Goal: Transaction & Acquisition: Purchase product/service

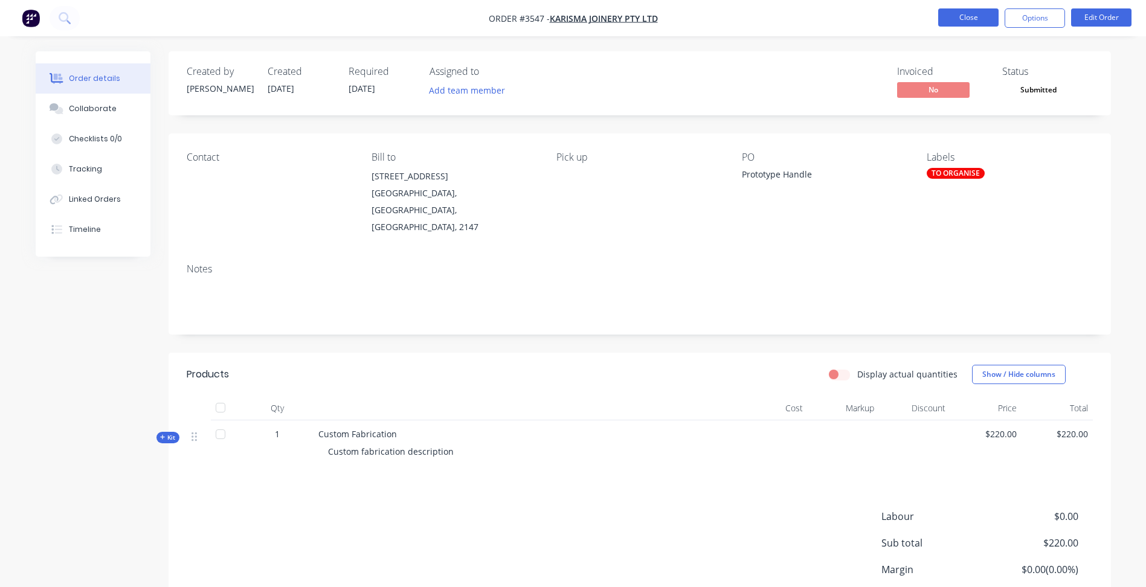
click at [965, 12] on button "Close" at bounding box center [968, 17] width 60 height 18
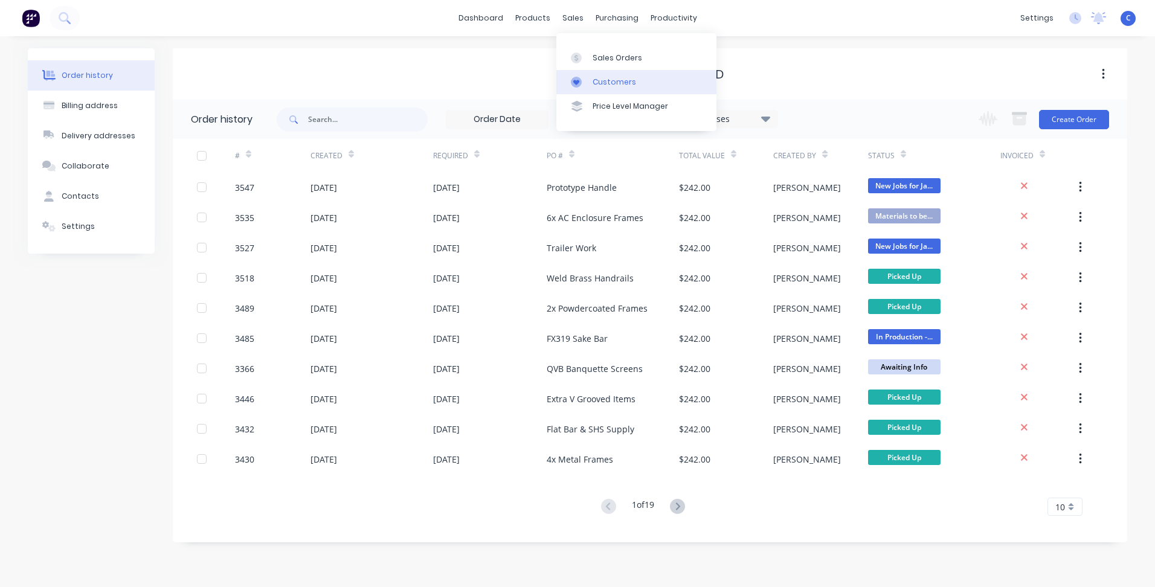
click at [600, 80] on div "Customers" at bounding box center [614, 82] width 43 height 11
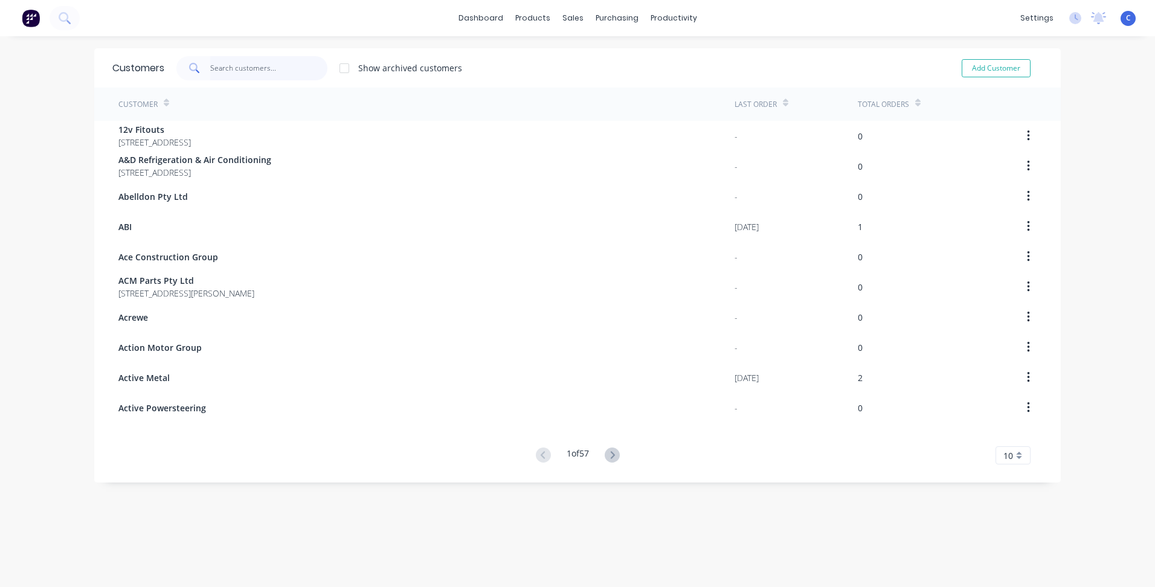
click at [252, 67] on input "text" at bounding box center [269, 68] width 118 height 24
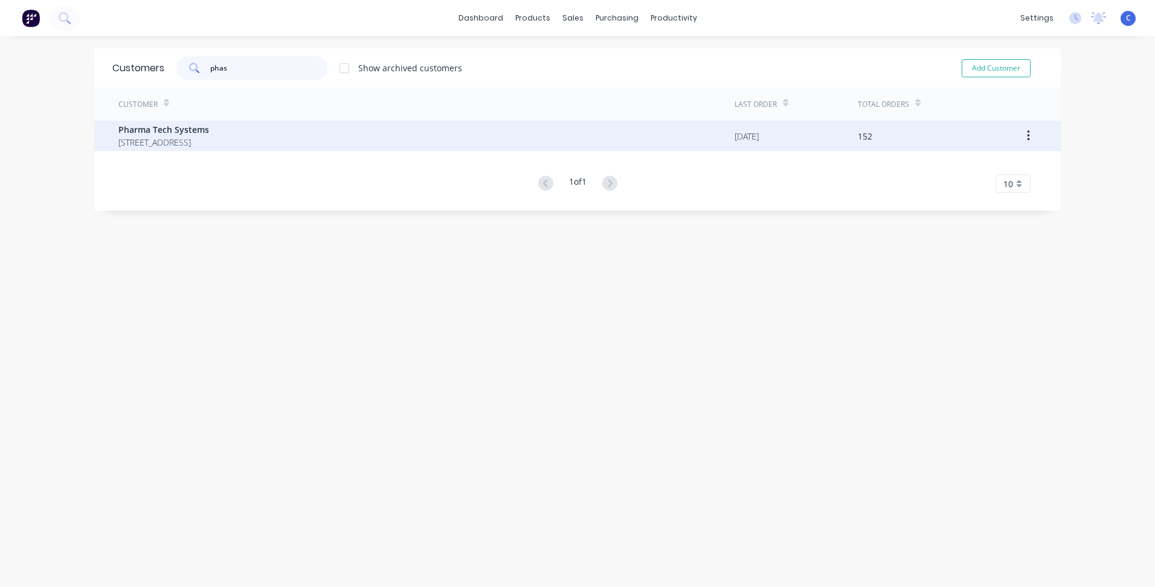
type input "phas"
click at [174, 133] on span "Pharma Tech Systems" at bounding box center [163, 129] width 91 height 13
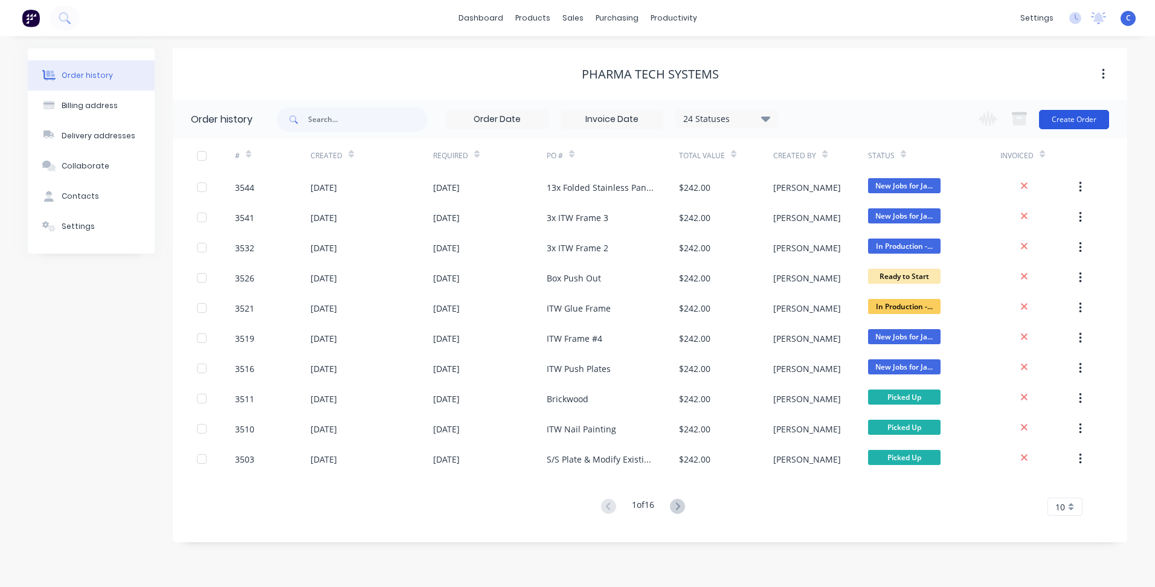
click at [1079, 121] on button "Create Order" at bounding box center [1074, 119] width 70 height 19
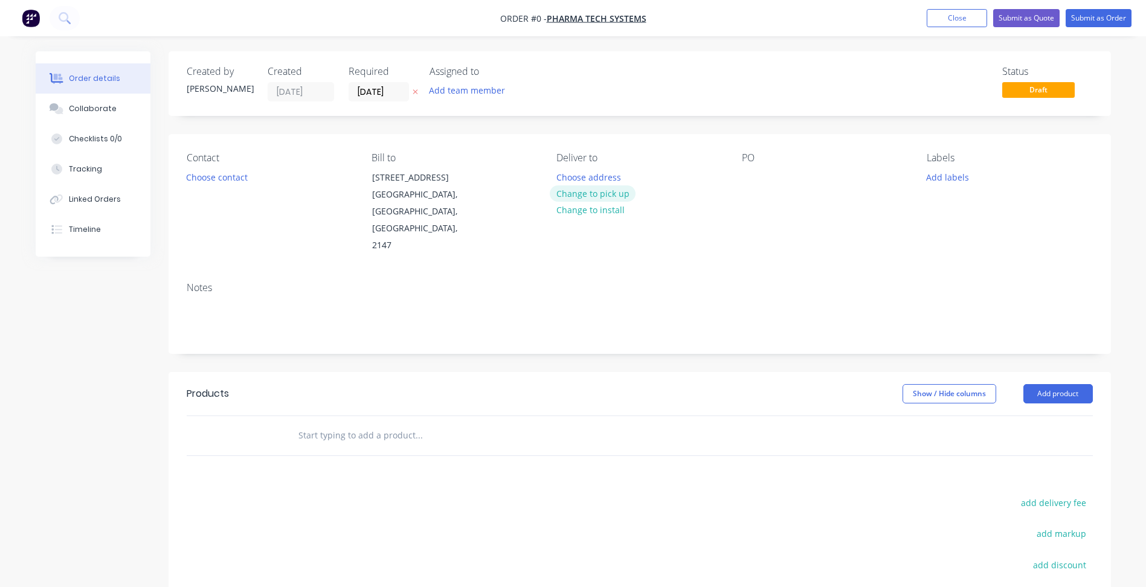
click at [617, 196] on button "Change to pick up" at bounding box center [593, 193] width 86 height 16
click at [758, 175] on div at bounding box center [751, 178] width 19 height 18
paste div
click at [947, 174] on button "Add labels" at bounding box center [948, 177] width 56 height 16
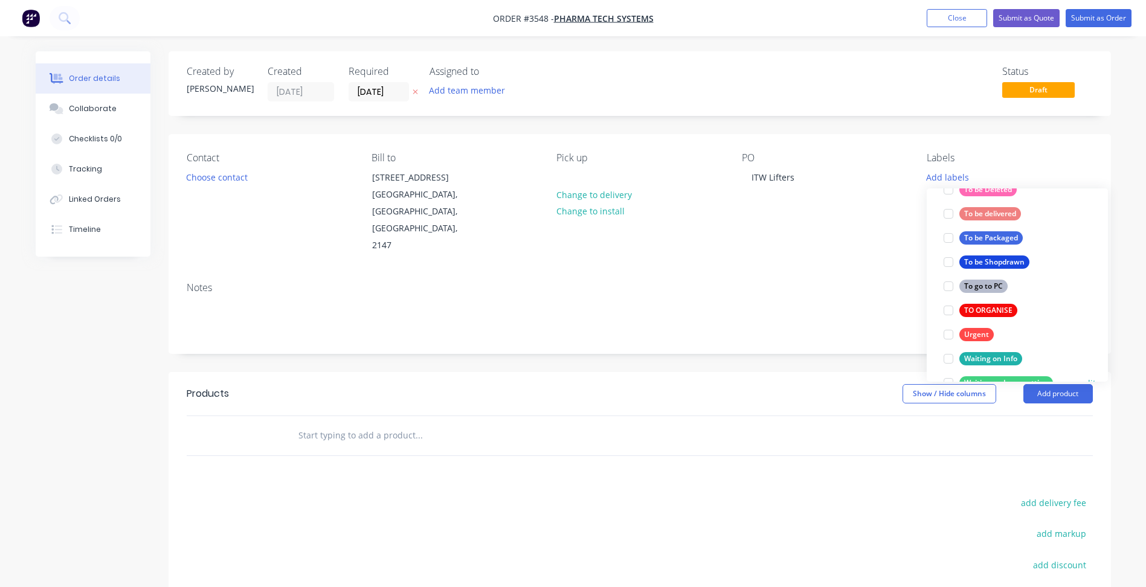
scroll to position [652, 0]
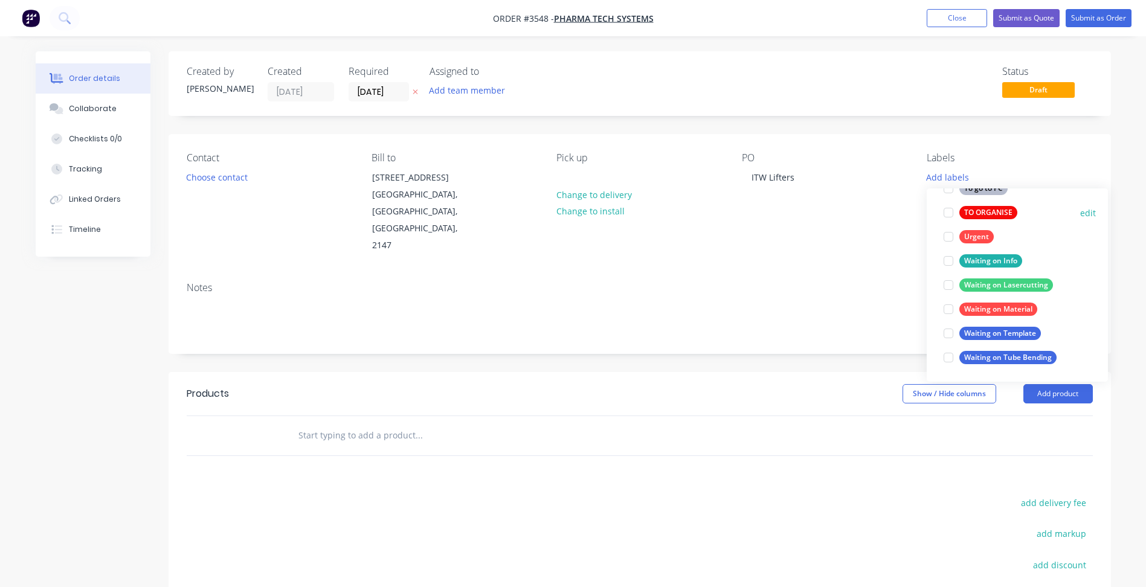
click at [994, 221] on div "TO ORGANISE edit" at bounding box center [1017, 213] width 157 height 24
click at [998, 214] on div "TO ORGANISE" at bounding box center [988, 212] width 58 height 13
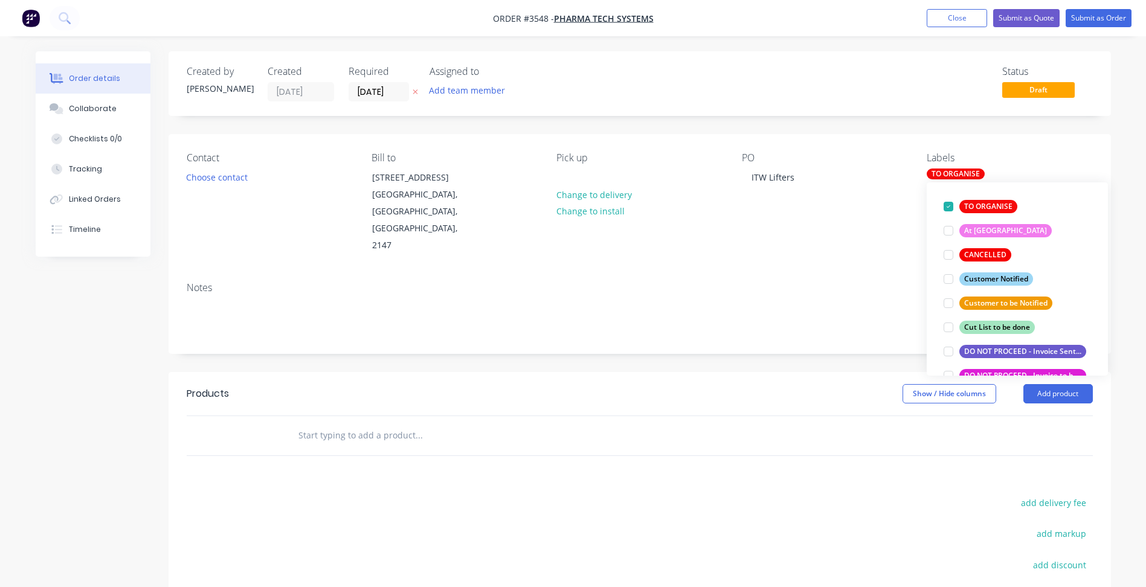
click at [777, 272] on div "Notes" at bounding box center [640, 312] width 942 height 81
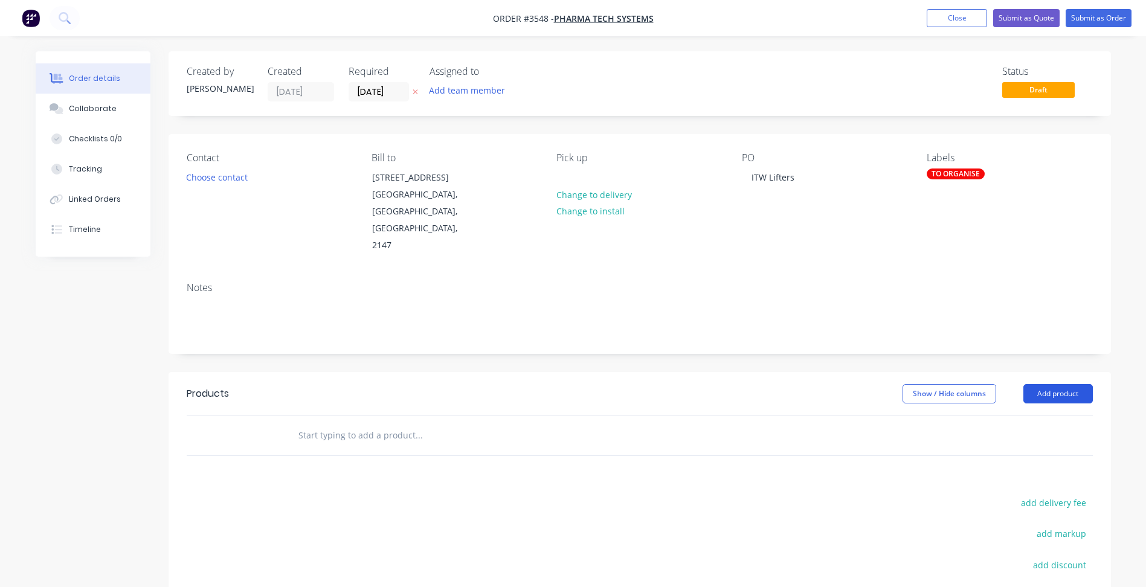
click at [1049, 384] on button "Add product" at bounding box center [1057, 393] width 69 height 19
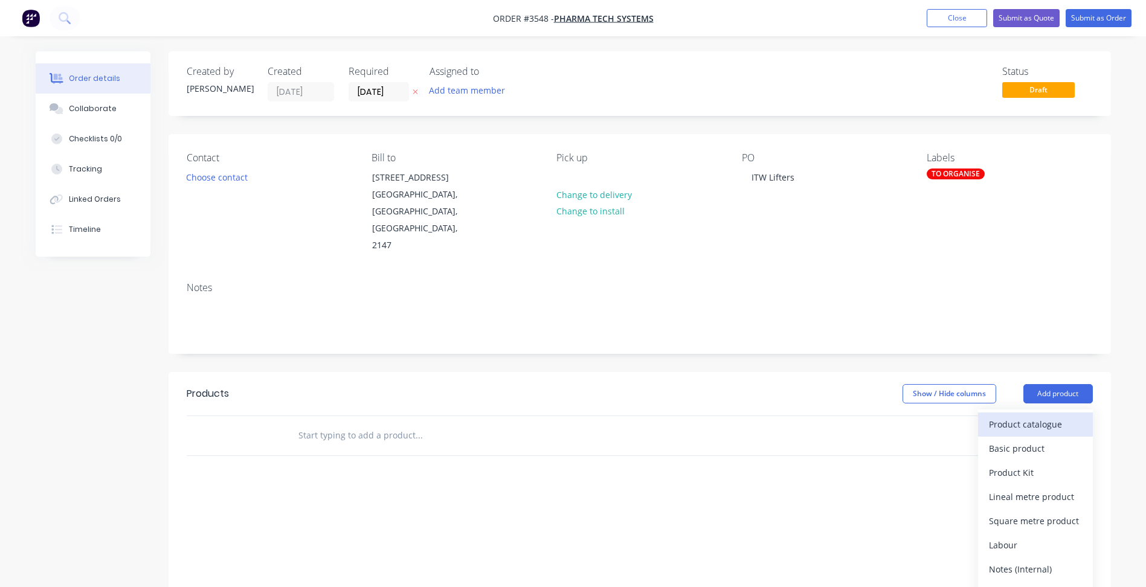
click at [1033, 416] on div "Product catalogue" at bounding box center [1035, 425] width 93 height 18
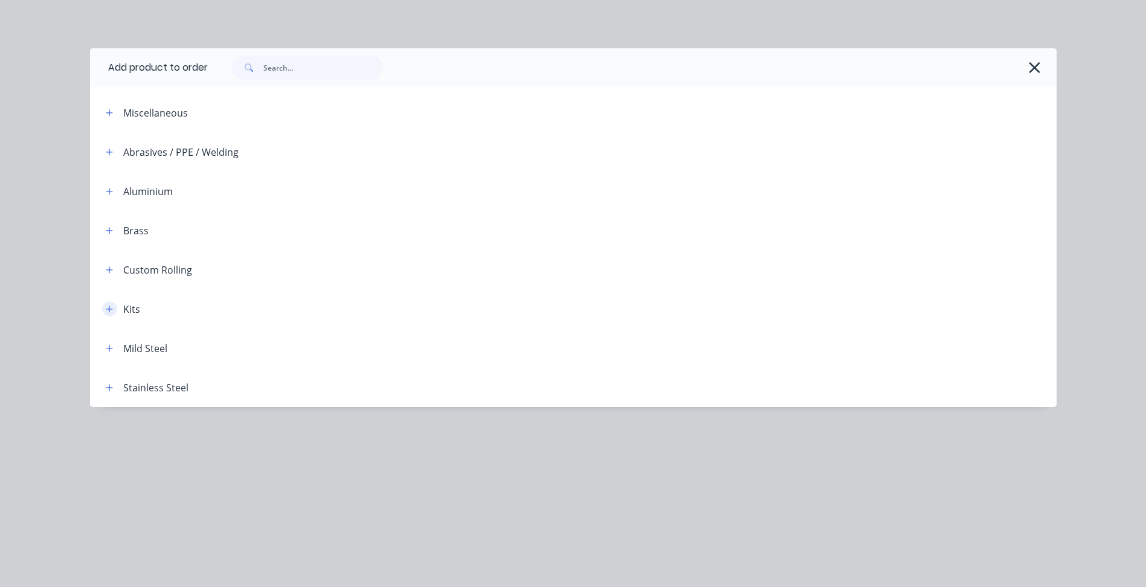
click at [114, 308] on button "button" at bounding box center [109, 308] width 15 height 15
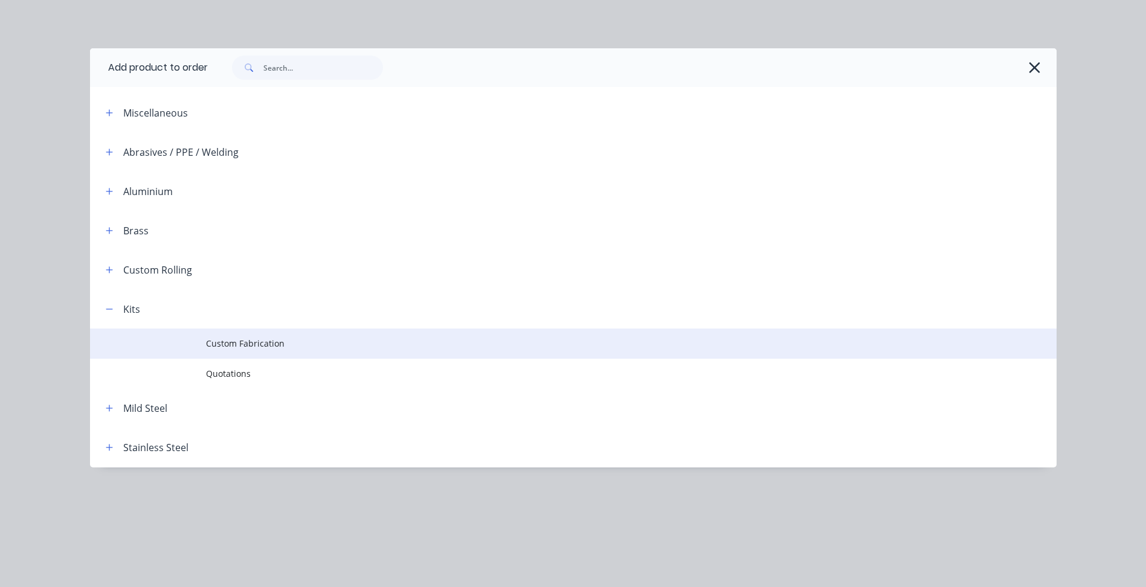
click at [271, 339] on span "Custom Fabrication" at bounding box center [546, 343] width 680 height 13
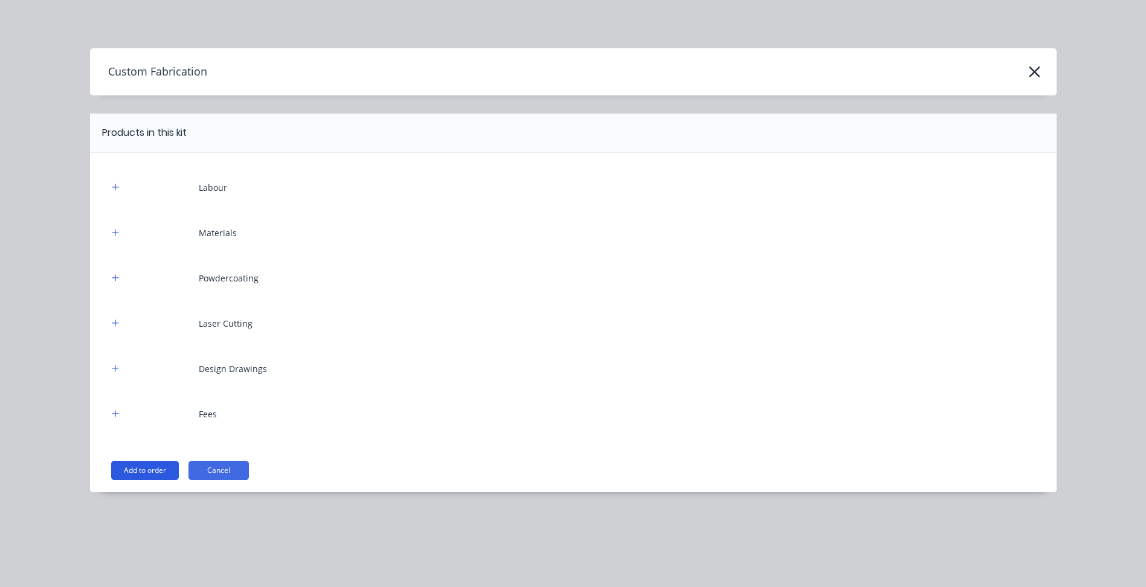
click at [161, 470] on button "Add to order" at bounding box center [145, 470] width 68 height 19
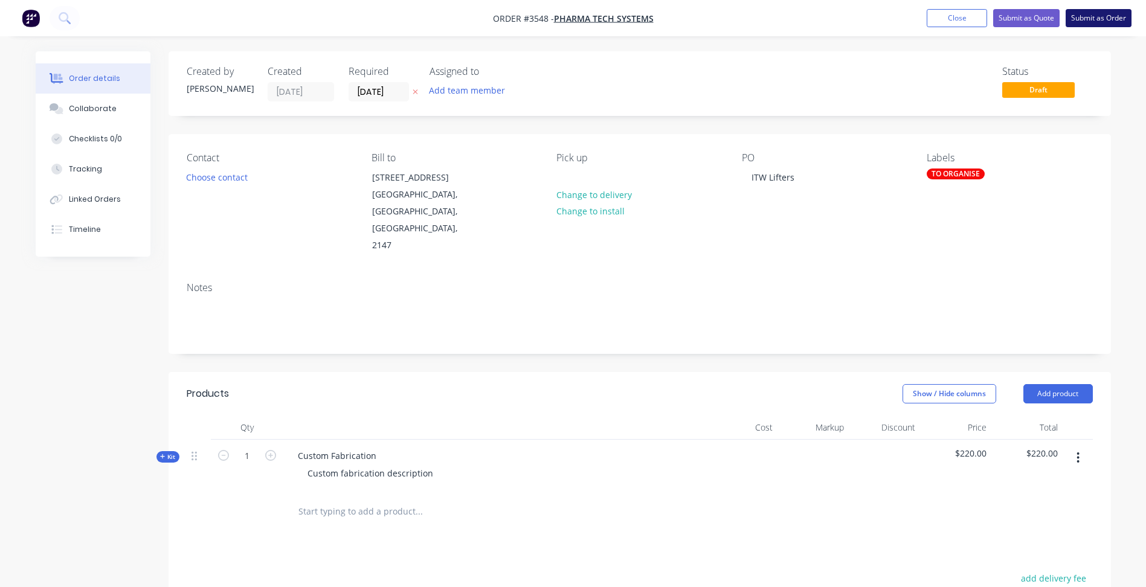
click at [1088, 17] on button "Submit as Order" at bounding box center [1098, 18] width 66 height 18
